Goal: Information Seeking & Learning: Learn about a topic

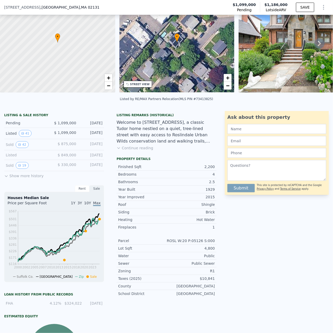
scroll to position [98, 0]
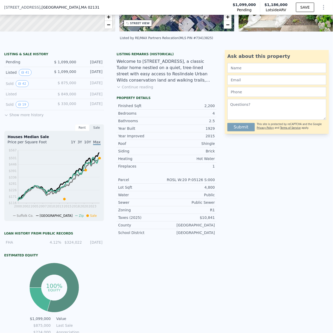
click at [22, 115] on button "Show more history" at bounding box center [23, 113] width 39 height 7
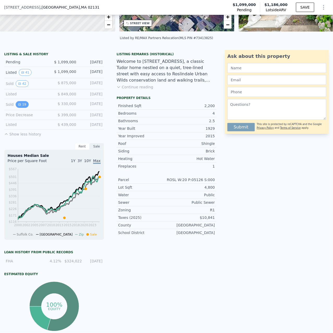
click at [22, 102] on button "19" at bounding box center [22, 104] width 13 height 7
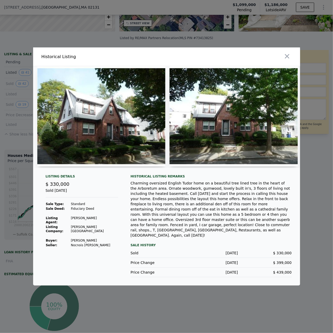
click at [125, 132] on img at bounding box center [101, 116] width 128 height 100
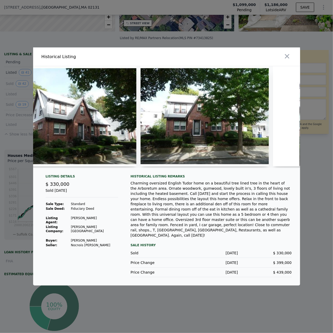
scroll to position [0, 0]
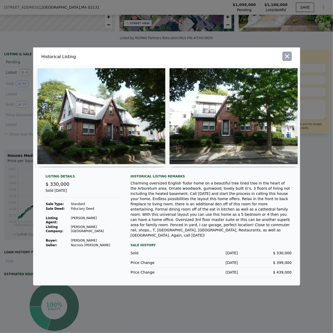
click at [286, 59] on icon "button" at bounding box center [286, 56] width 4 height 4
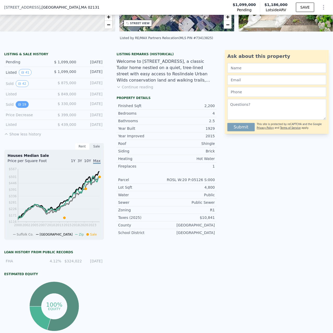
click at [20, 103] on icon "View historical data" at bounding box center [19, 104] width 2 height 2
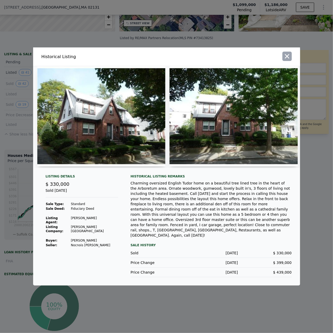
click at [286, 60] on icon "button" at bounding box center [286, 56] width 7 height 7
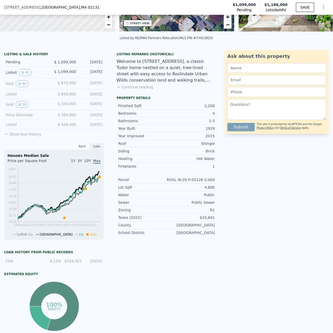
click at [6, 102] on div "Sold 19" at bounding box center [28, 104] width 44 height 7
click at [17, 103] on button "19" at bounding box center [22, 104] width 13 height 7
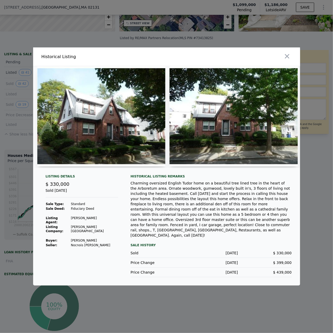
drag, startPoint x: 285, startPoint y: 65, endPoint x: 263, endPoint y: 145, distance: 82.8
click at [263, 145] on div "Historical Listing Listing Details $ 330,000 Sold [DATE] Sale Type: Standard Sa…" at bounding box center [166, 166] width 267 height 238
click at [286, 58] on button "button" at bounding box center [286, 56] width 9 height 9
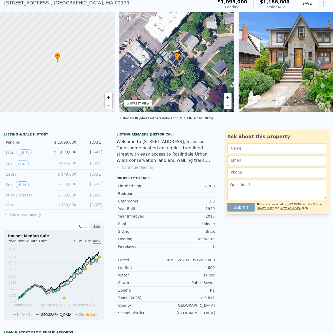
scroll to position [2, 0]
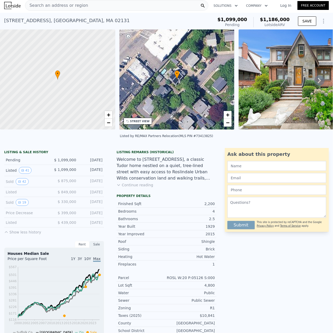
click at [317, 79] on icon at bounding box center [319, 80] width 10 height 10
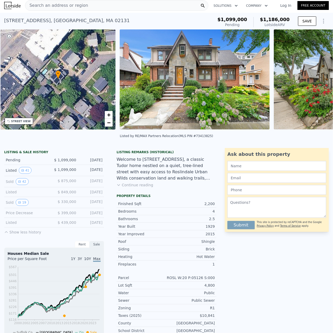
scroll to position [0, 121]
click at [321, 80] on icon at bounding box center [319, 80] width 10 height 10
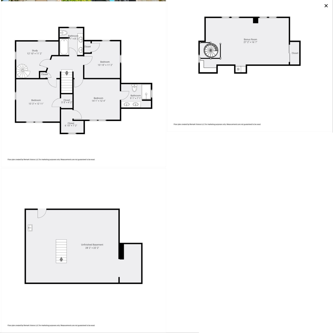
scroll to position [0, 0]
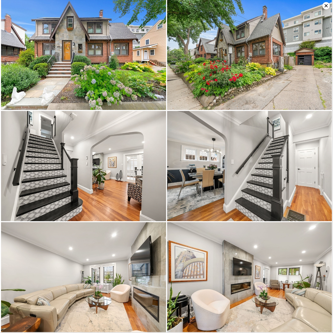
click at [327, 5] on icon at bounding box center [325, 5] width 7 height 7
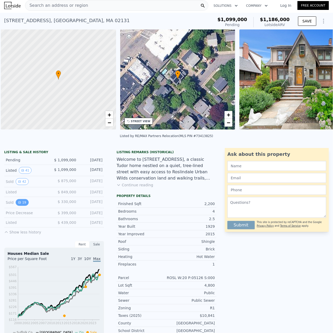
scroll to position [0, 2]
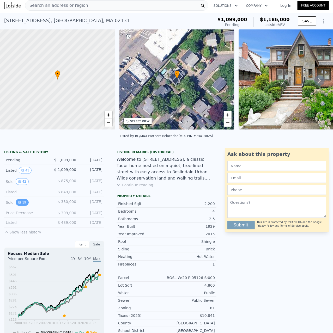
click at [19, 203] on button "19" at bounding box center [22, 202] width 13 height 7
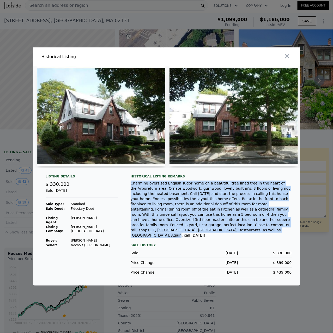
drag, startPoint x: 131, startPoint y: 189, endPoint x: 190, endPoint y: 230, distance: 72.0
click at [190, 230] on div "Charming oversized English Tudor home on a beautiful tree lined tree in the hea…" at bounding box center [210, 208] width 161 height 57
copy div "Charming oversized English Tudor home on a beautiful tree lined tree in the hea…"
click at [130, 120] on img at bounding box center [101, 116] width 128 height 100
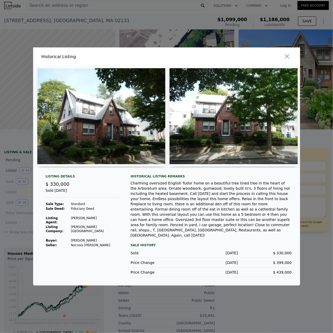
click at [197, 233] on div "Historical Listing remarks Charming oversized English Tudor home on a beautiful…" at bounding box center [210, 225] width 161 height 103
click at [111, 113] on img at bounding box center [101, 116] width 128 height 100
click at [286, 60] on icon "button" at bounding box center [286, 56] width 7 height 7
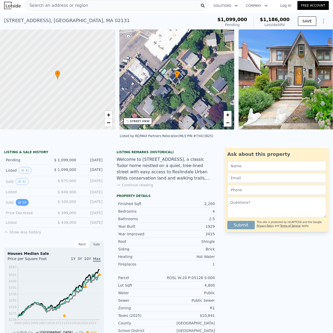
click at [21, 200] on button "19" at bounding box center [22, 202] width 13 height 7
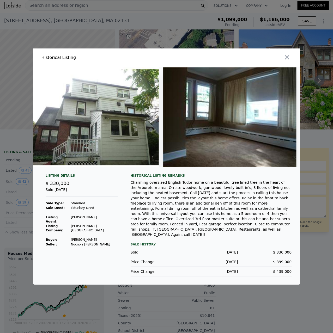
scroll to position [0, 2174]
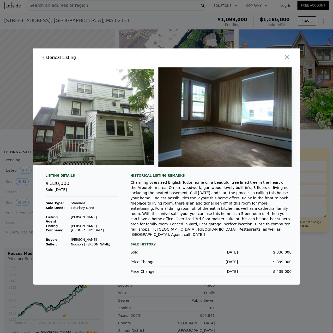
click at [286, 59] on icon "button" at bounding box center [286, 57] width 4 height 4
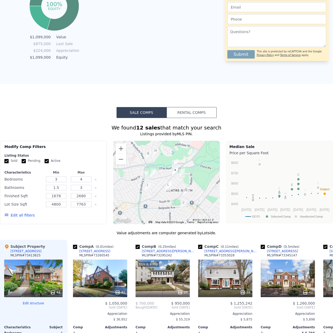
scroll to position [0, 0]
